Goal: Transaction & Acquisition: Purchase product/service

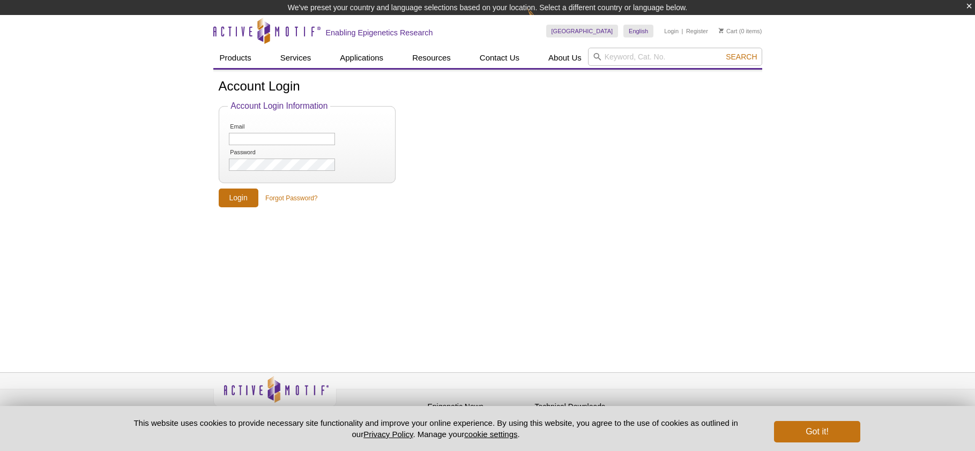
click at [309, 113] on fieldset "Account Login Information Email Password" at bounding box center [307, 142] width 177 height 82
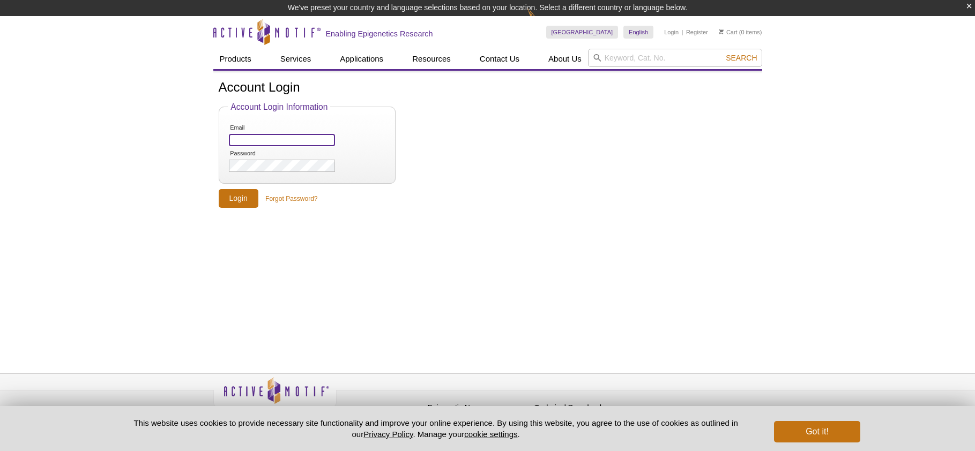
click at [282, 139] on input "Email" at bounding box center [282, 140] width 106 height 12
type input "tnguyen104@uh.edu"
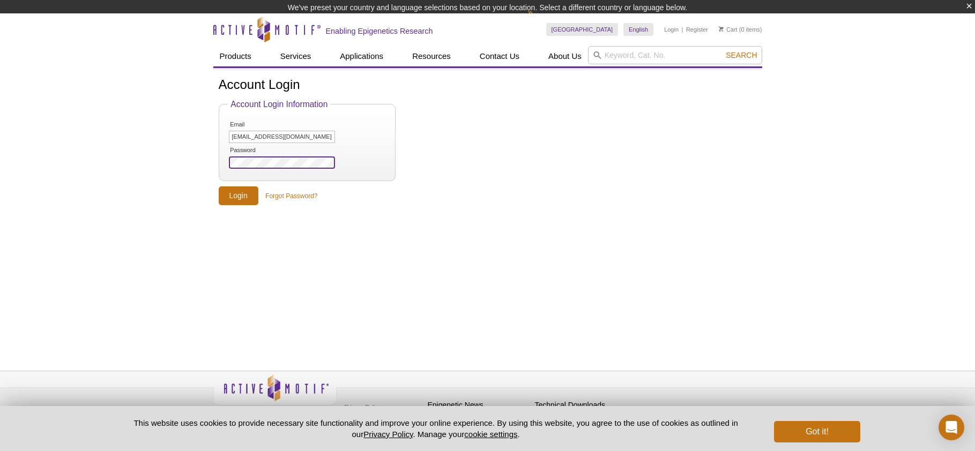
click at [219, 186] on input "Login" at bounding box center [239, 195] width 40 height 19
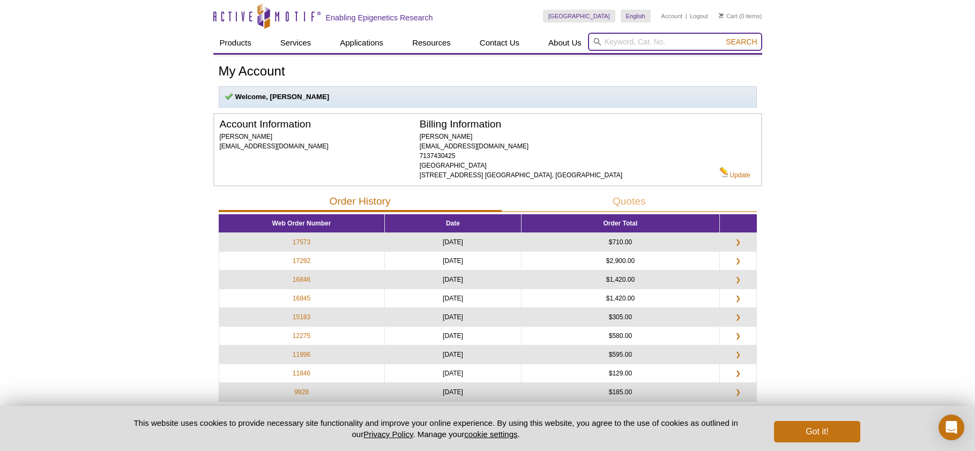
click at [716, 38] on input "search" at bounding box center [675, 42] width 174 height 18
paste input "53155"
type input "53155"
click at [722, 37] on button "Search" at bounding box center [741, 42] width 38 height 10
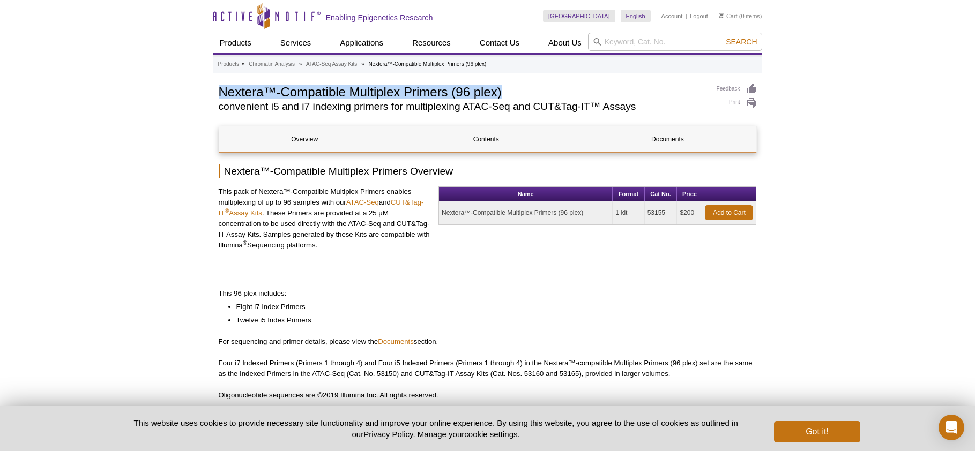
drag, startPoint x: 508, startPoint y: 88, endPoint x: 219, endPoint y: 91, distance: 289.4
click at [219, 91] on h1 "Nextera™-Compatible Multiplex Primers (96 plex)" at bounding box center [462, 91] width 487 height 16
copy h1 "Nextera™-Compatible Multiplex Primers (96 plex)"
click at [733, 212] on link "Add to Cart" at bounding box center [729, 212] width 48 height 15
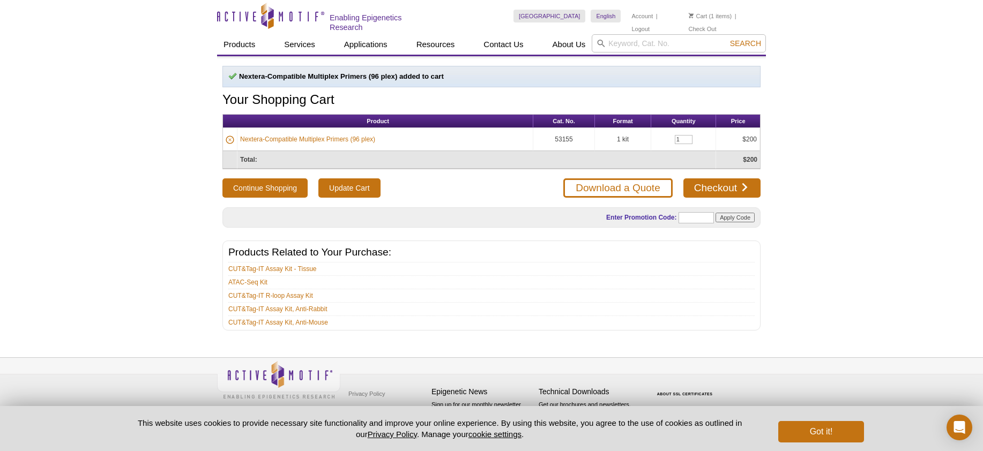
click at [33, 219] on div "Active Motif Logo Enabling Epigenetics Research 1 Search Skip to content Active…" at bounding box center [491, 225] width 983 height 451
click at [742, 186] on link "Checkout" at bounding box center [721, 187] width 77 height 19
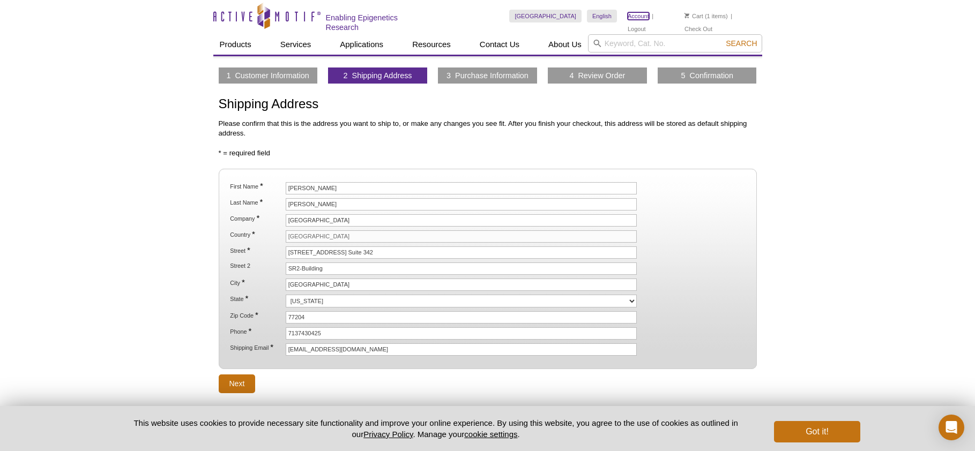
click at [639, 17] on link "Account" at bounding box center [638, 16] width 21 height 8
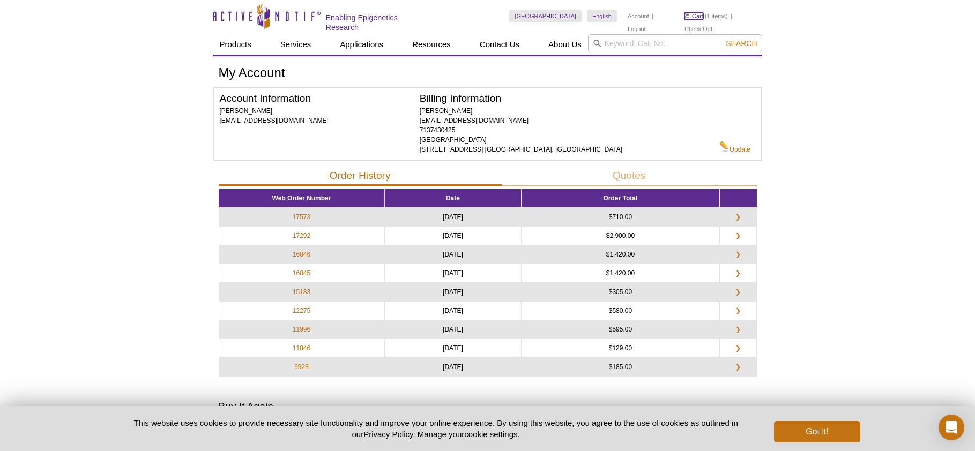
click at [700, 12] on link "Cart" at bounding box center [693, 16] width 19 height 8
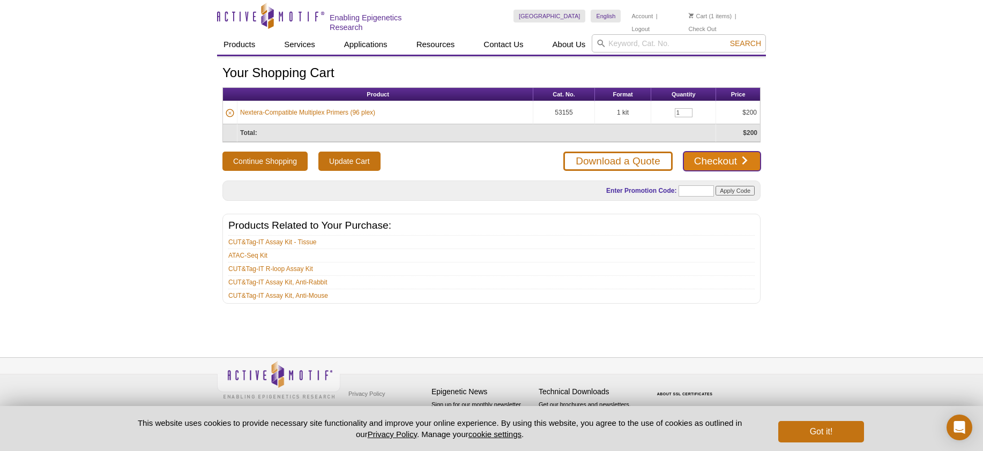
click at [732, 154] on link "Checkout" at bounding box center [721, 161] width 77 height 19
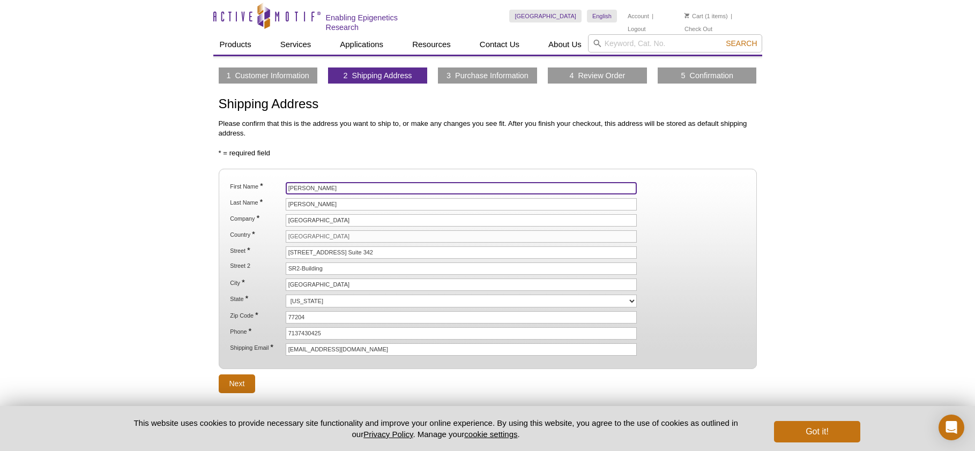
drag, startPoint x: 318, startPoint y: 188, endPoint x: 3, endPoint y: 195, distance: 314.6
click at [116, 188] on div "Active Motif Logo Enabling Epigenetics Research 1 Search Skip to content Active…" at bounding box center [487, 255] width 975 height 511
paste input "Richard"
type input "[PERSON_NAME]"
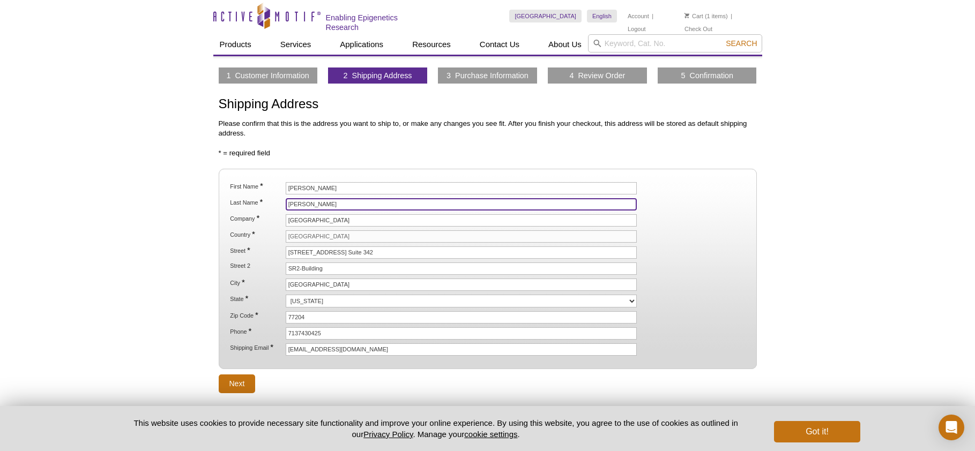
drag, startPoint x: 326, startPoint y: 201, endPoint x: 254, endPoint y: 201, distance: 71.8
click at [254, 201] on li "Last Name * Nguyen" at bounding box center [487, 204] width 517 height 12
paste input "Meisel"
click at [330, 199] on input "Meisel" at bounding box center [462, 204] width 352 height 12
paste input "Yesbol Manat"
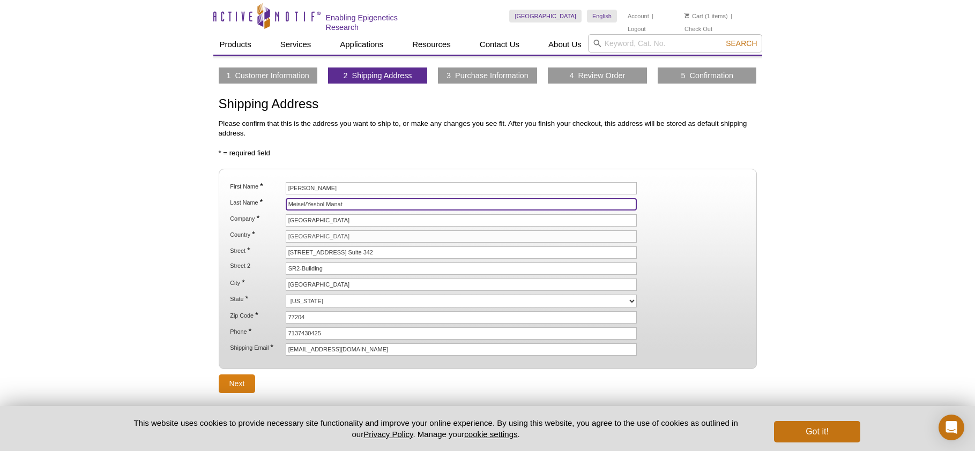
type input "Meisel/Yesbol Manat"
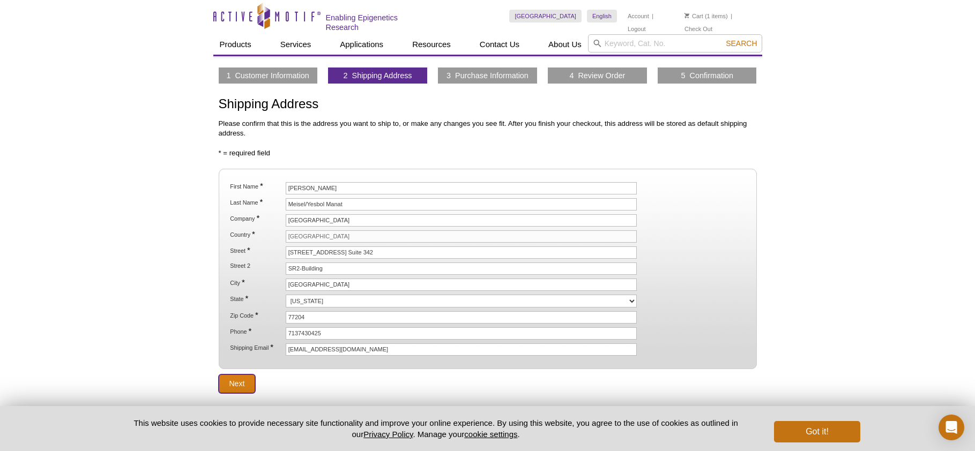
click at [238, 384] on input "Next" at bounding box center [237, 384] width 37 height 19
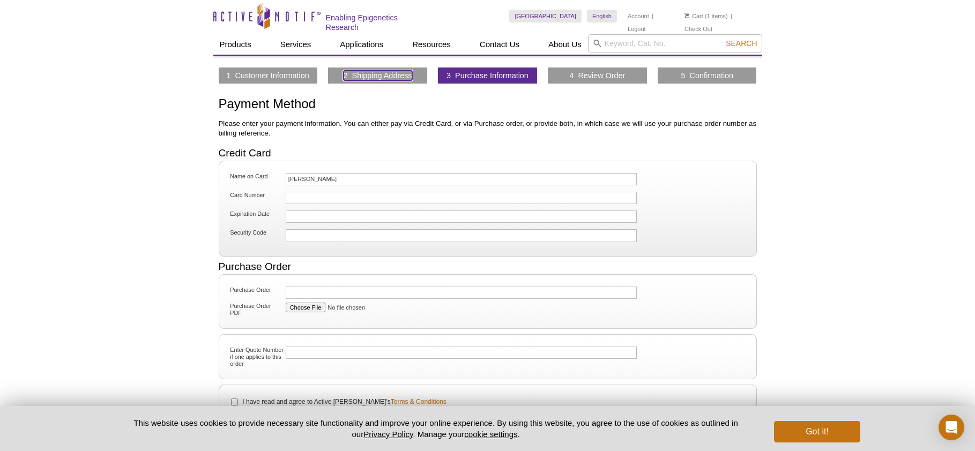
click at [380, 74] on link "2 Shipping Address" at bounding box center [377, 76] width 69 height 10
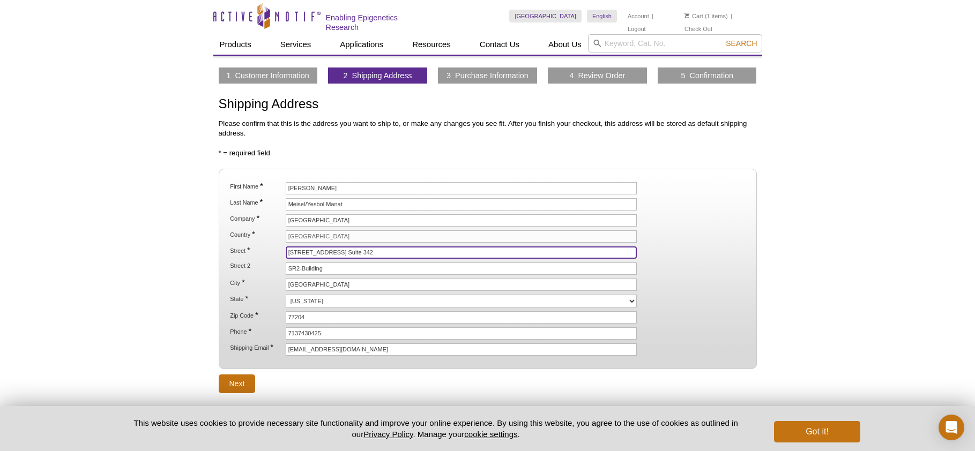
drag, startPoint x: 391, startPoint y: 250, endPoint x: 287, endPoint y: 254, distance: 104.0
click at [287, 254] on input "[STREET_ADDRESS] Suite 342" at bounding box center [462, 253] width 352 height 12
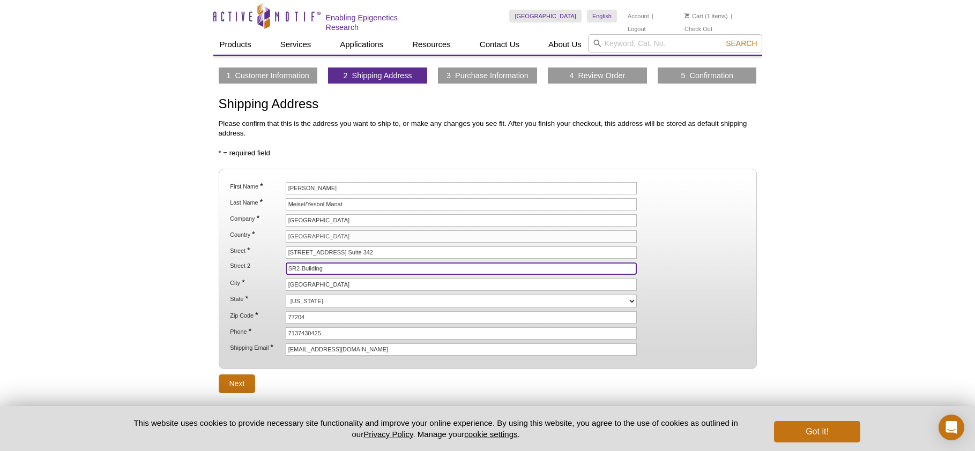
drag, startPoint x: 338, startPoint y: 268, endPoint x: 289, endPoint y: 267, distance: 48.2
click at [289, 267] on input "SR2-Building" at bounding box center [462, 269] width 352 height 12
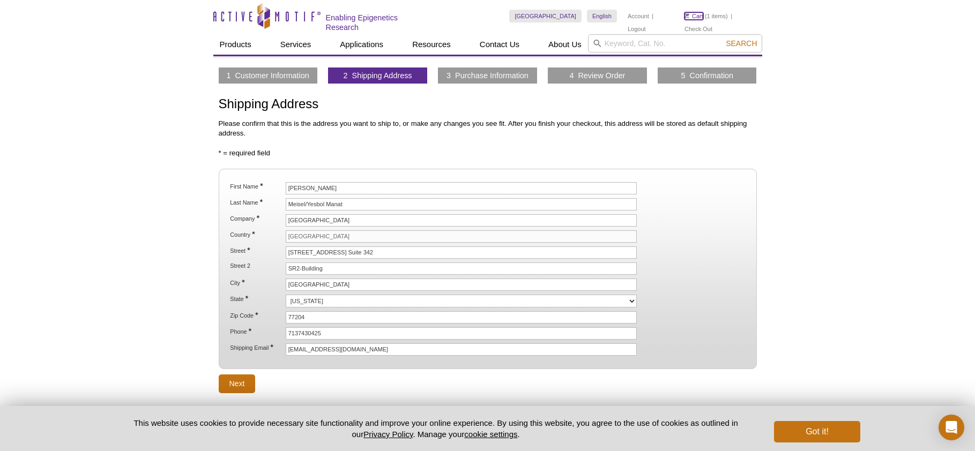
click at [688, 16] on img at bounding box center [686, 15] width 5 height 5
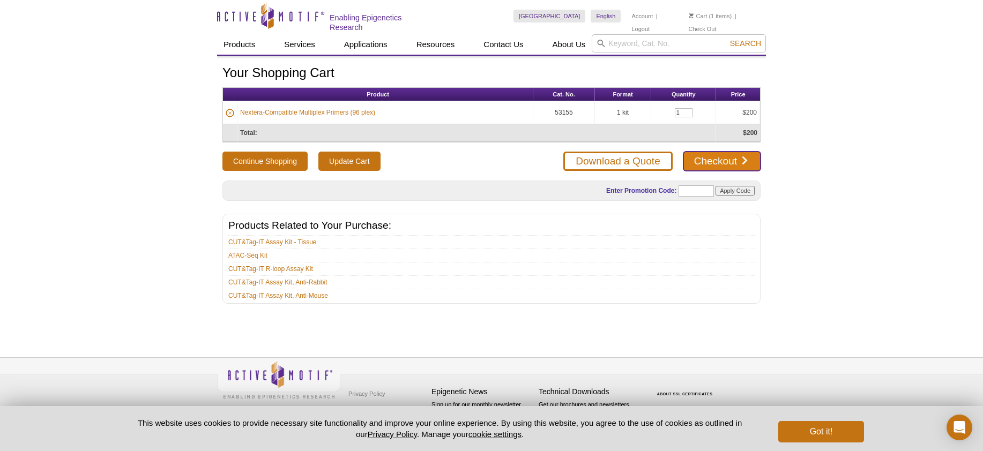
click at [737, 155] on link "Checkout" at bounding box center [721, 161] width 77 height 19
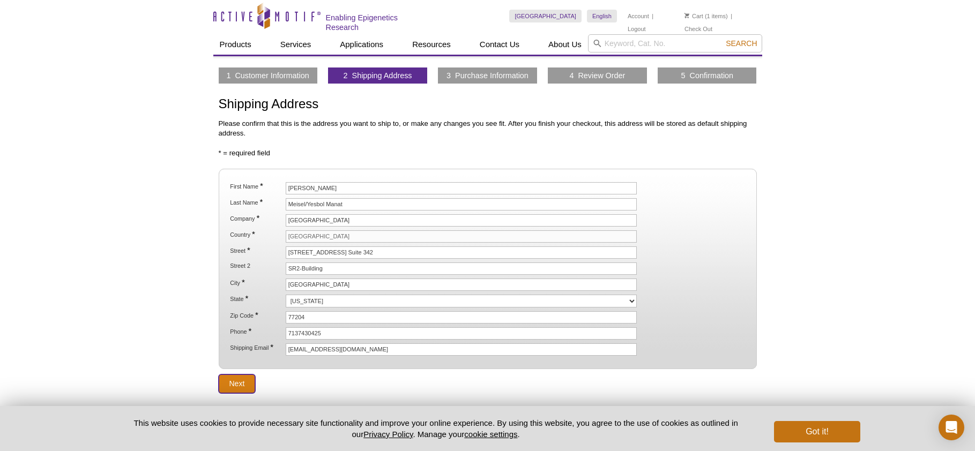
click at [234, 383] on input "Next" at bounding box center [237, 384] width 37 height 19
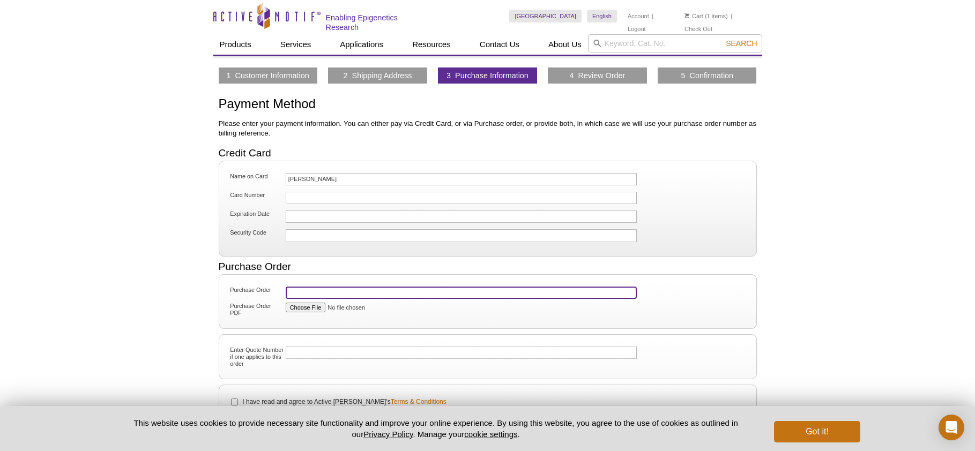
click at [309, 292] on input "Purchase Order" at bounding box center [462, 293] width 352 height 12
paste input "164980"
type input "164980"
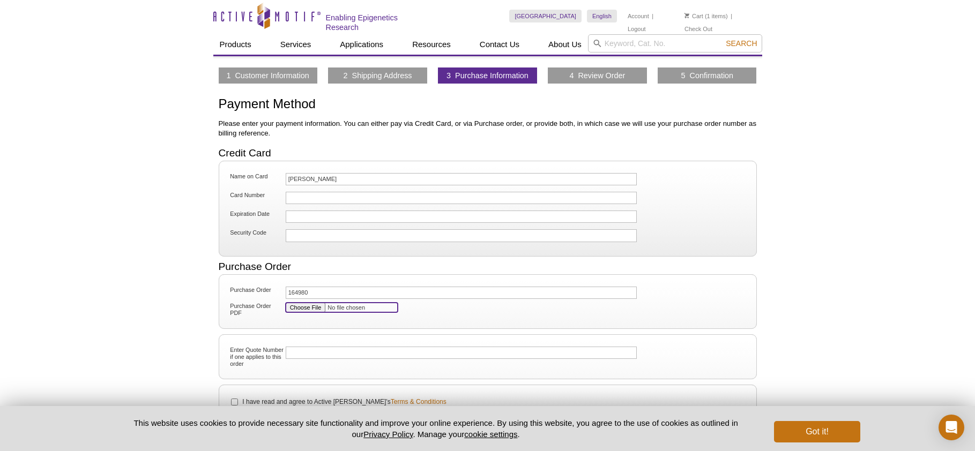
click at [313, 309] on input "Purchase Order PDF" at bounding box center [342, 308] width 112 height 10
type input "C:\fakepath\Purchase_Order_164980.pdf"
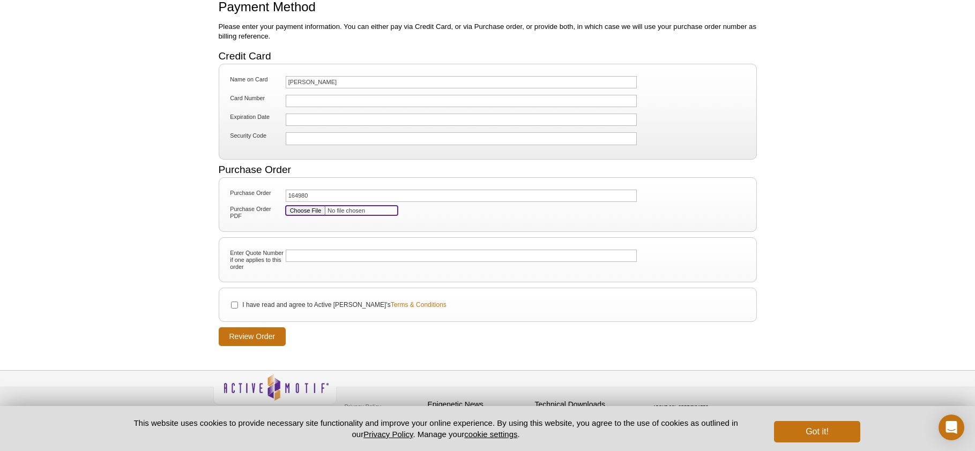
scroll to position [107, 0]
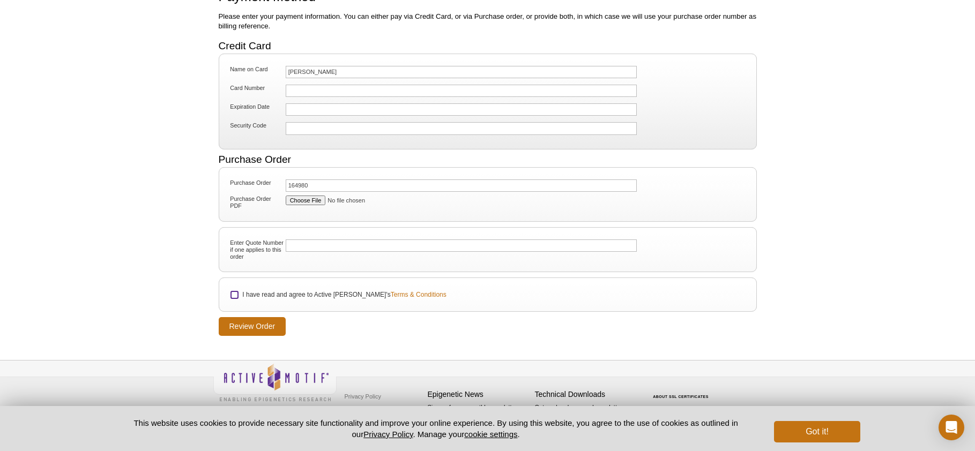
click at [233, 292] on input "I have read and agree to Active Motif's Terms & Conditions" at bounding box center [234, 295] width 7 height 7
checkbox input "true"
click at [242, 326] on input "Review Order" at bounding box center [253, 326] width 68 height 19
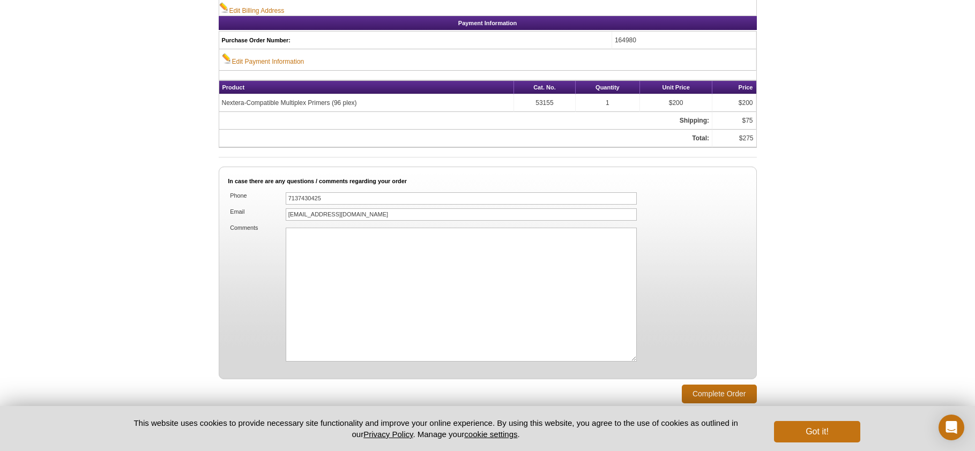
scroll to position [648, 0]
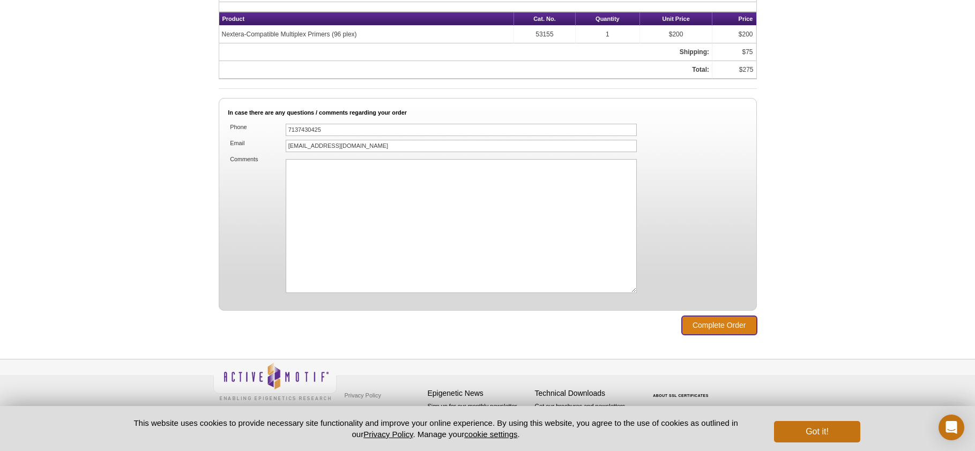
click at [720, 319] on input "Complete Order" at bounding box center [719, 325] width 75 height 19
click at [826, 427] on button "Got it!" at bounding box center [817, 431] width 86 height 21
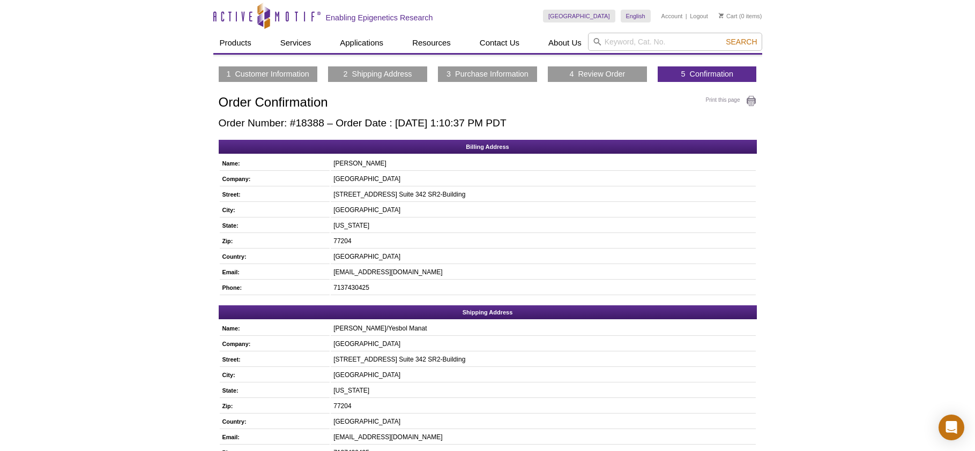
click at [300, 122] on h2 "Order Number: #18388 – Order Date : October 10, 2025 1:10:37 PM PDT" at bounding box center [488, 123] width 538 height 12
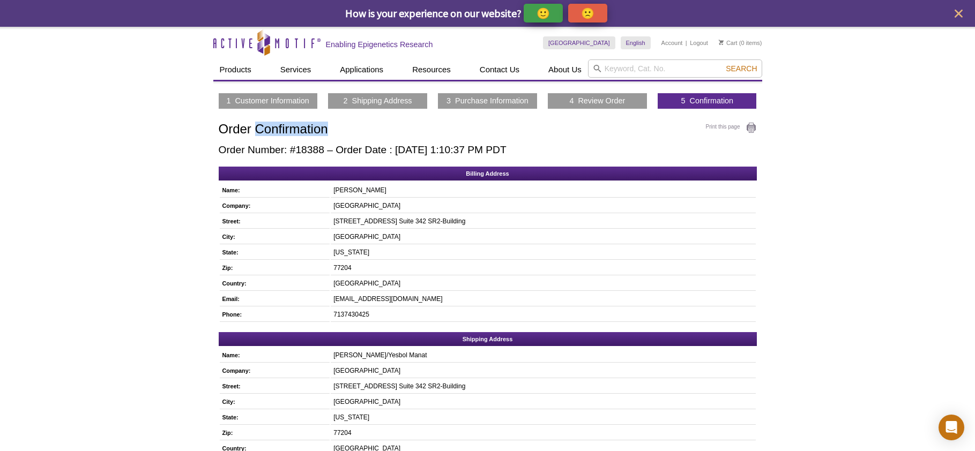
click at [300, 122] on h1 "Order Confirmation" at bounding box center [488, 130] width 538 height 16
click at [306, 143] on div "Print this page Order Confirmation Order Number: #18388 – Order Date : October …" at bounding box center [488, 139] width 538 height 34
copy h2 "18388"
click at [695, 44] on link "Logout" at bounding box center [699, 43] width 18 height 8
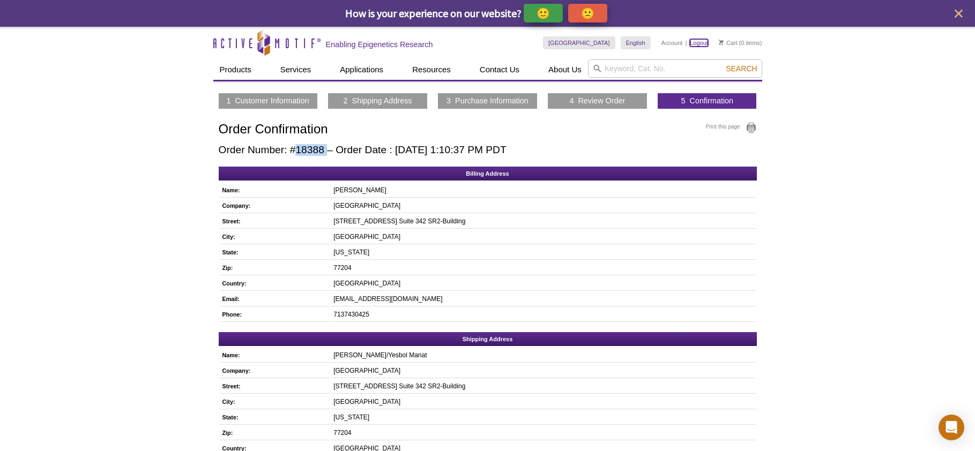
click at [695, 44] on link "Logout" at bounding box center [699, 43] width 18 height 8
